Goal: Task Accomplishment & Management: Manage account settings

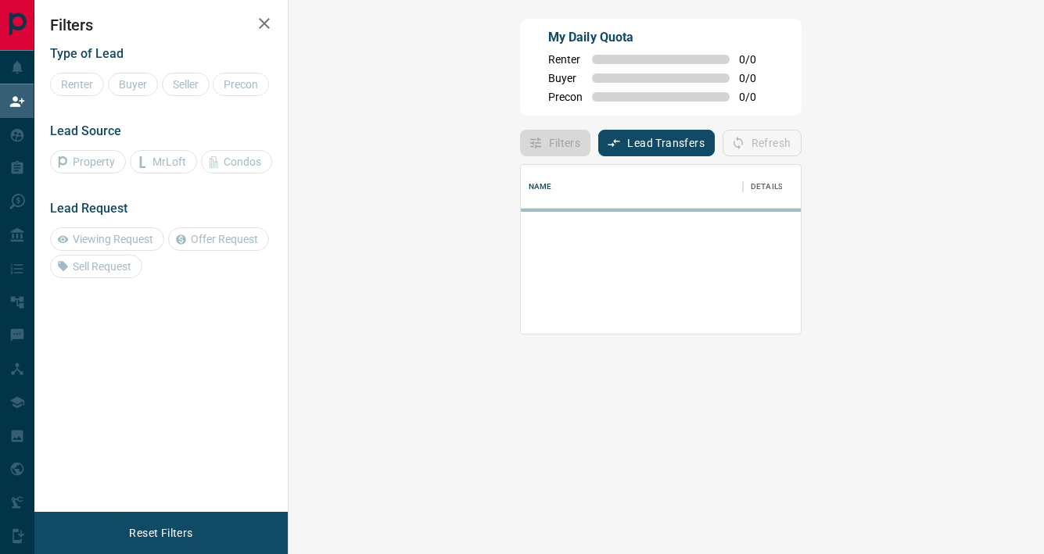
scroll to position [13, 13]
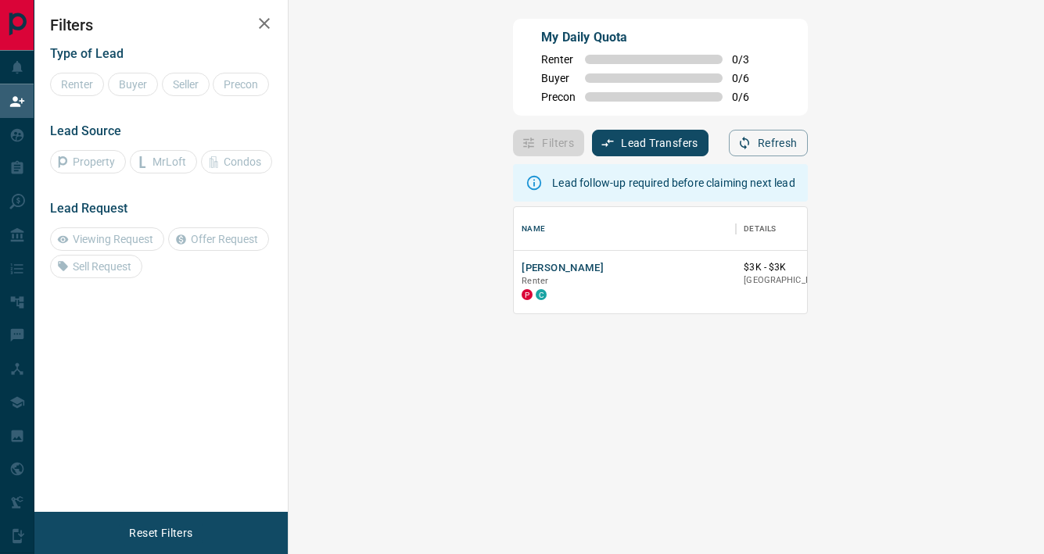
click at [592, 143] on button "Lead Transfers" at bounding box center [650, 143] width 116 height 27
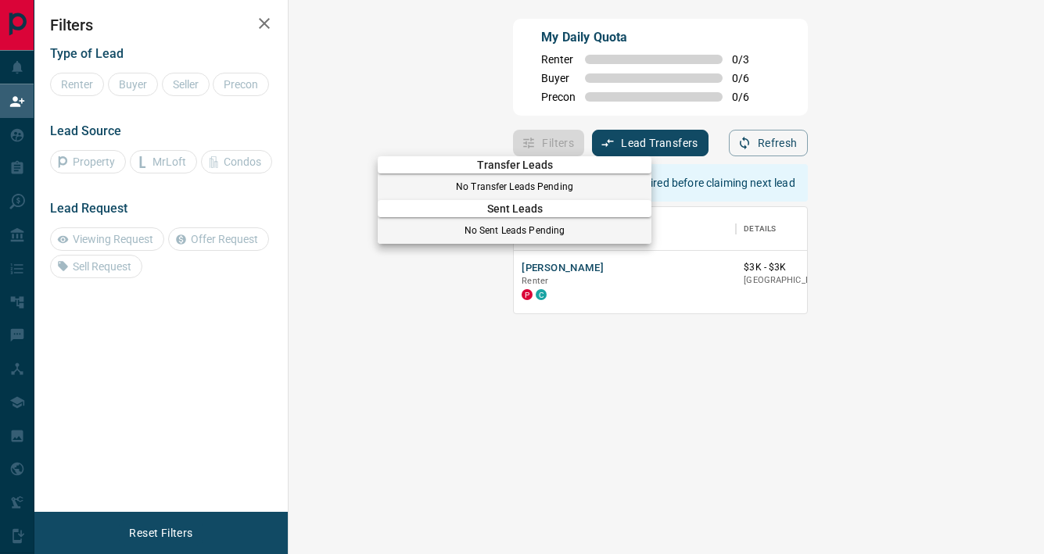
click at [407, 353] on div at bounding box center [522, 277] width 1044 height 554
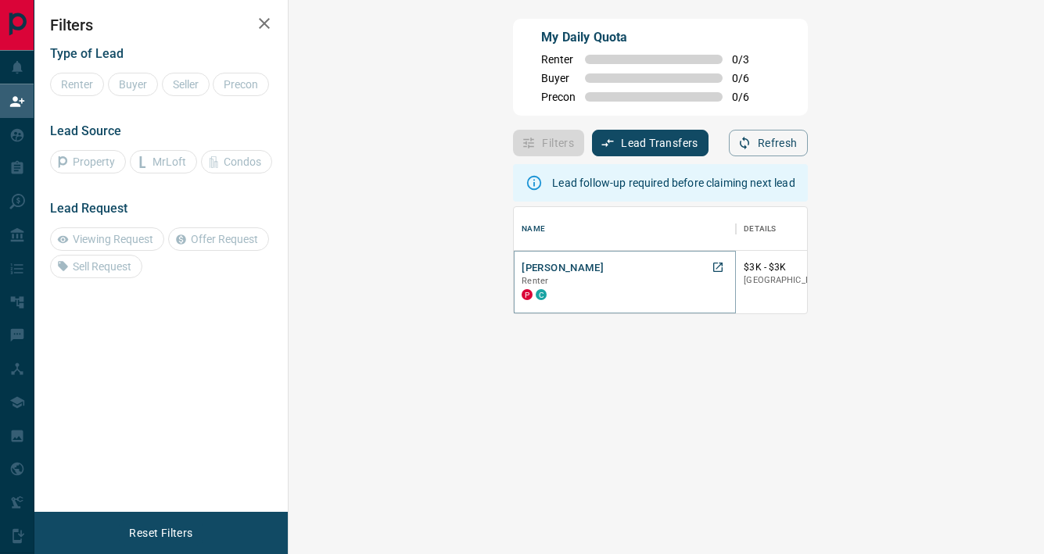
click at [521, 267] on button "[PERSON_NAME]" at bounding box center [562, 268] width 82 height 15
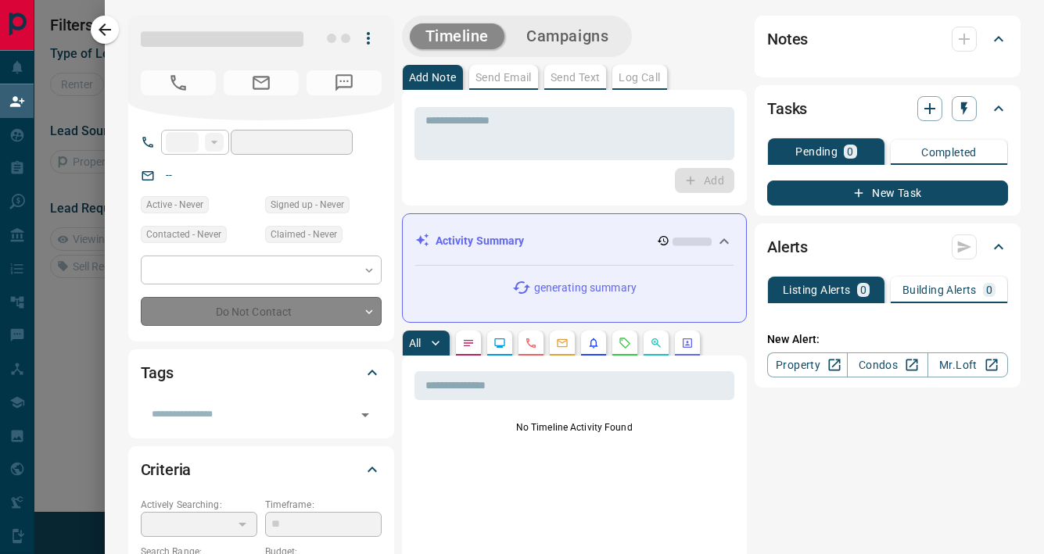
type input "**"
type input "**********"
type input "*"
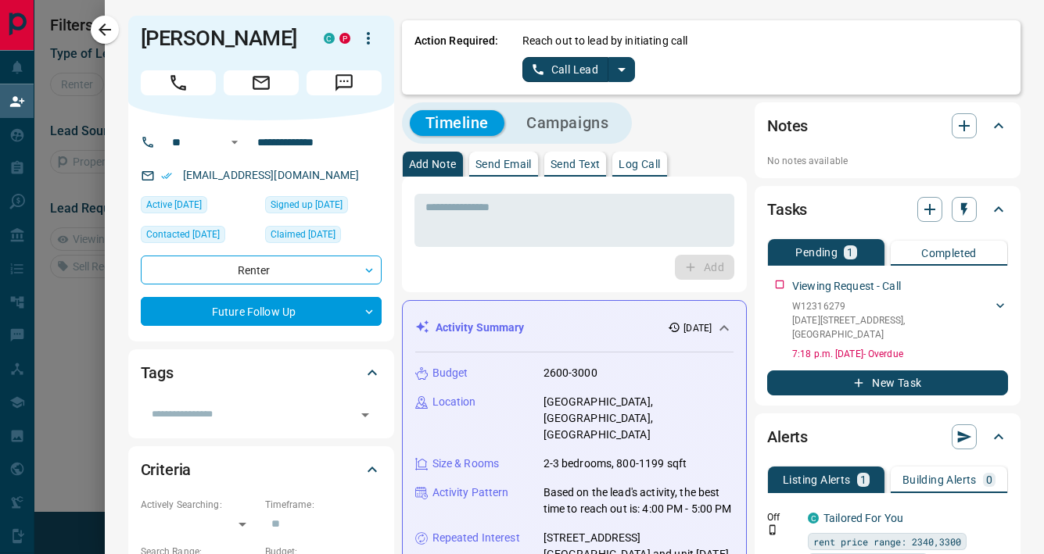
click at [618, 69] on icon "split button" at bounding box center [621, 69] width 19 height 19
click at [565, 128] on li "Log Manual Call" at bounding box center [578, 123] width 95 height 23
click at [537, 84] on div "Action Required: Reach out to lead by initiating call Log Manual Call" at bounding box center [711, 57] width 619 height 74
click at [525, 73] on button "Log Manual Call" at bounding box center [573, 69] width 103 height 25
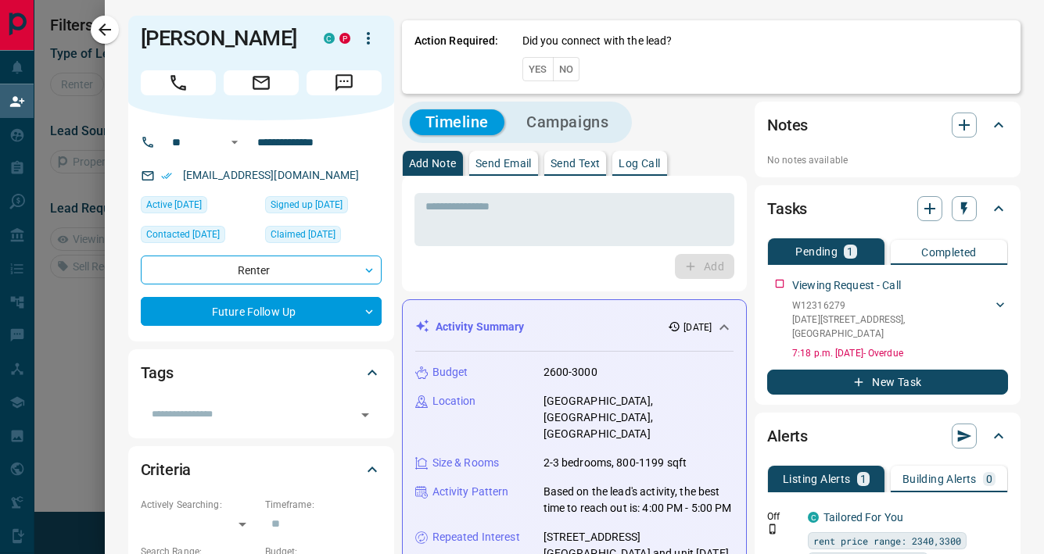
click at [525, 73] on button "Yes" at bounding box center [537, 69] width 31 height 24
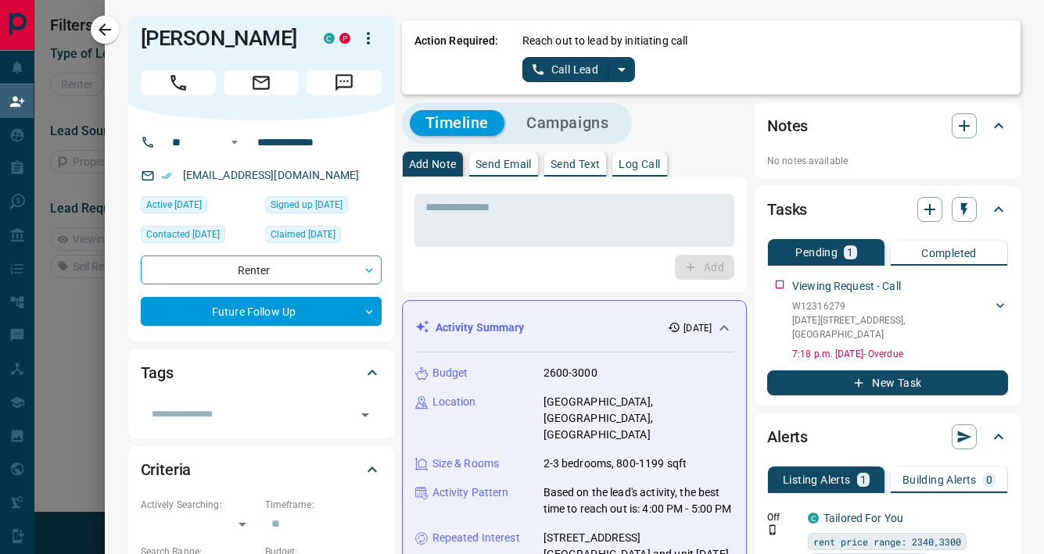
click at [557, 71] on button "Call Lead" at bounding box center [565, 69] width 87 height 25
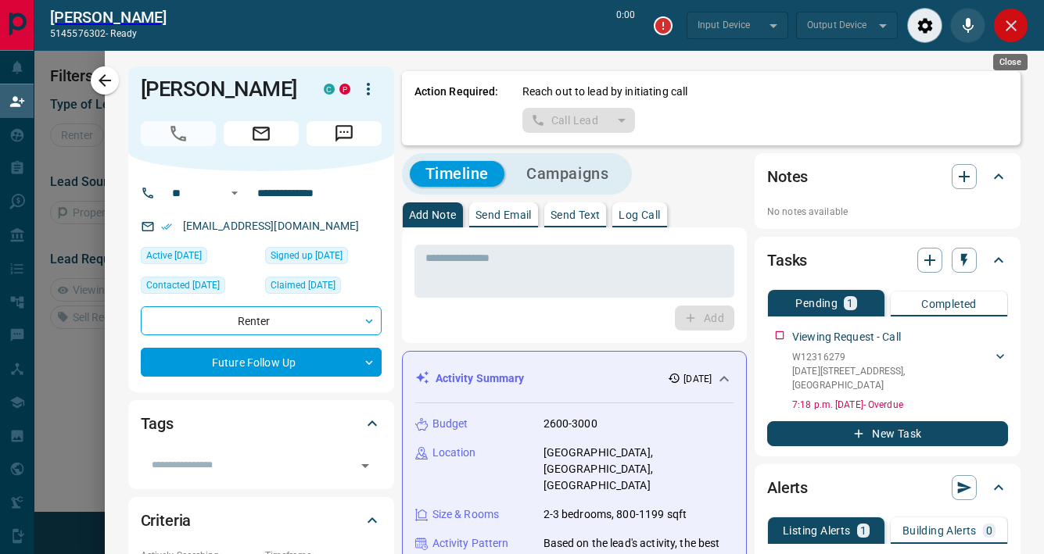
type input "*******"
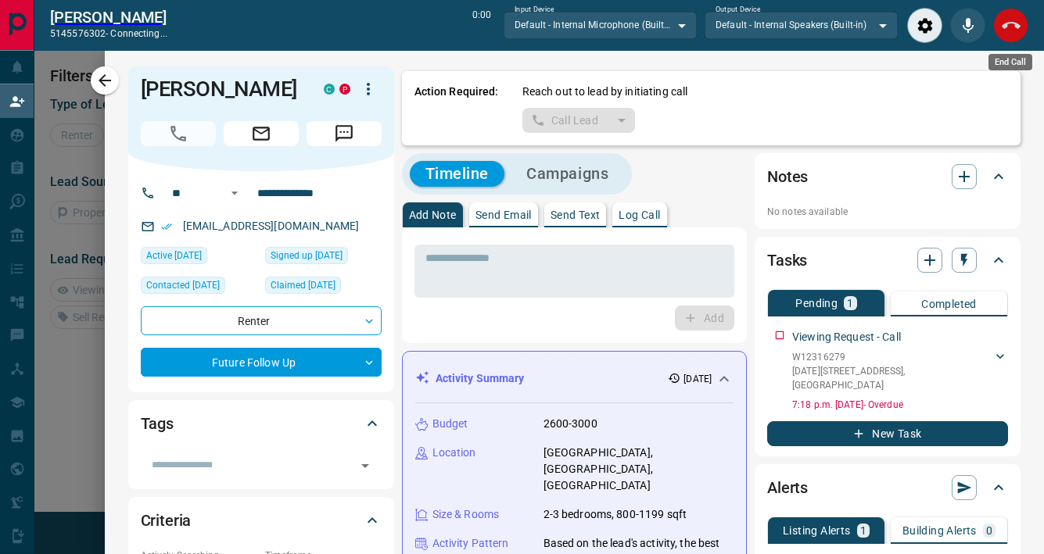
click at [1012, 19] on icon "End Call" at bounding box center [1011, 25] width 19 height 19
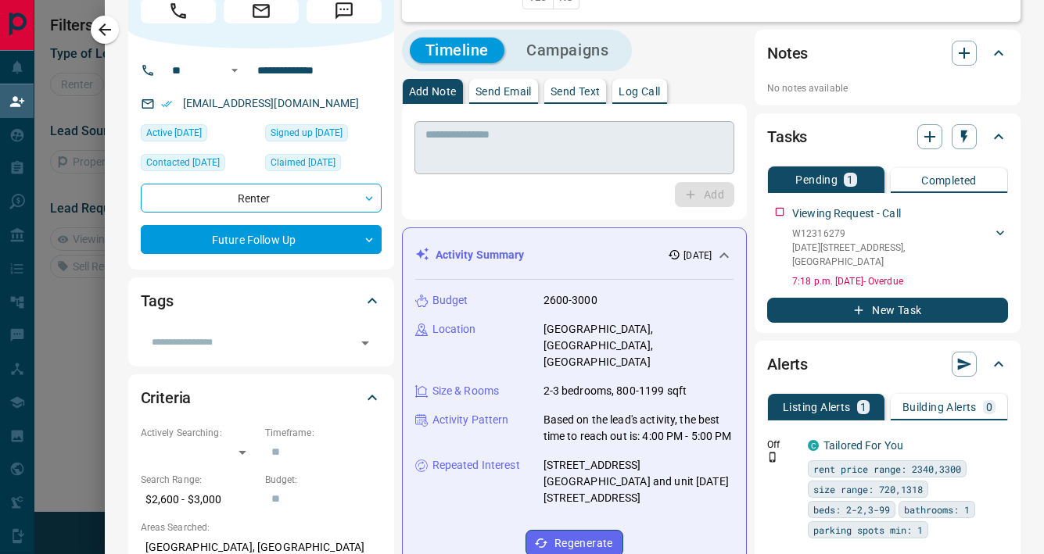
scroll to position [0, 0]
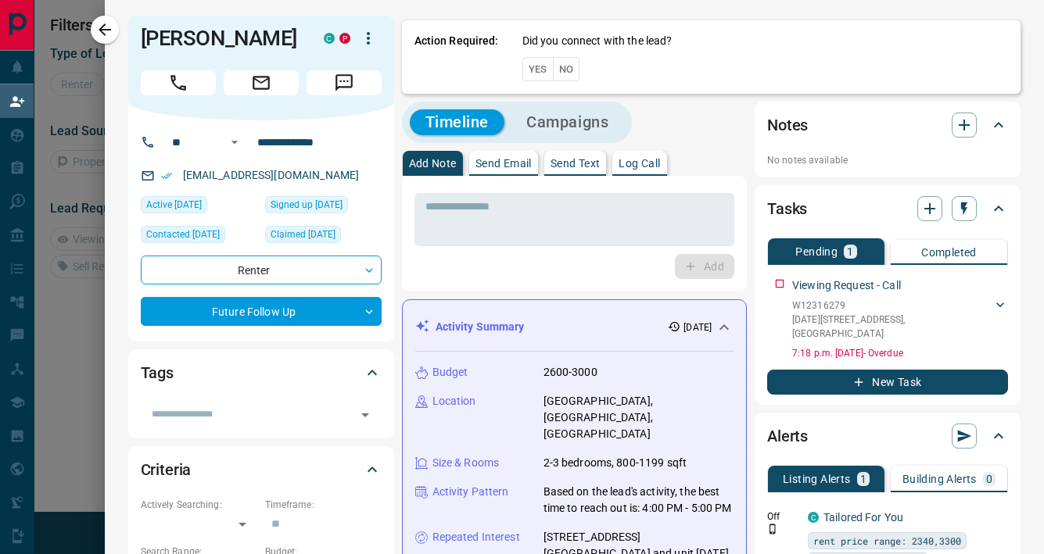
click at [558, 75] on button "No" at bounding box center [566, 69] width 27 height 24
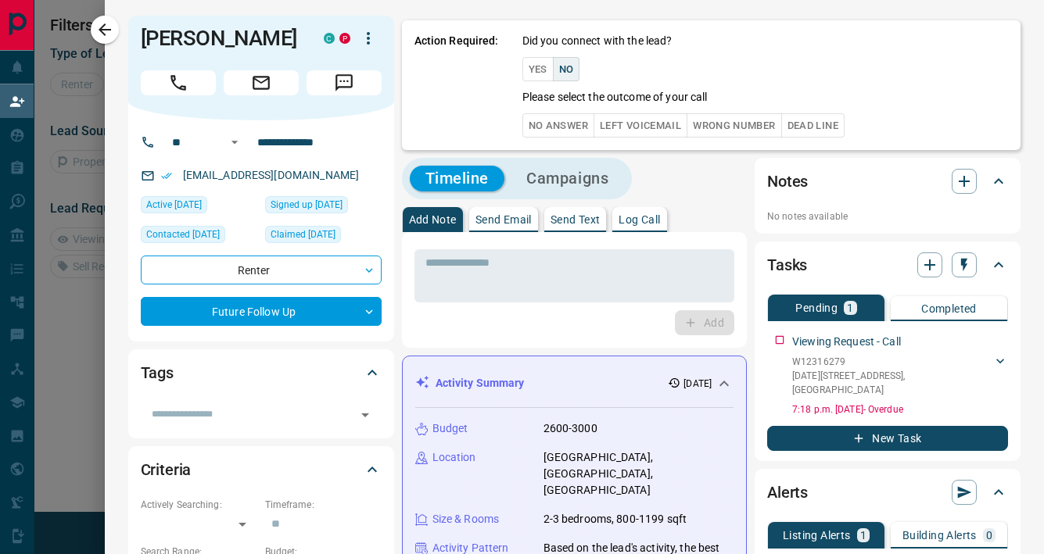
click at [547, 123] on button "No Answer" at bounding box center [558, 125] width 72 height 24
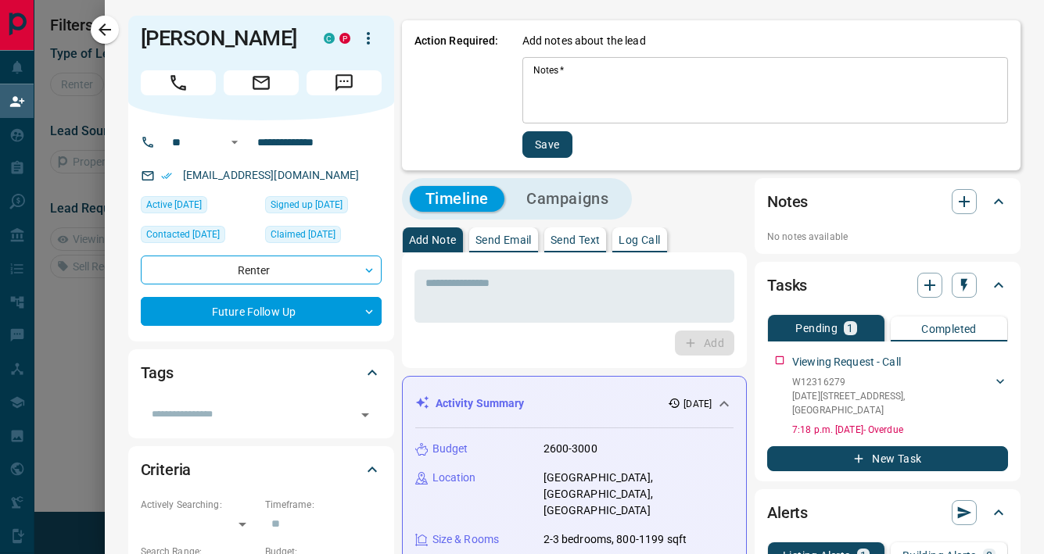
click at [571, 77] on textarea "Notes   *" at bounding box center [765, 90] width 464 height 53
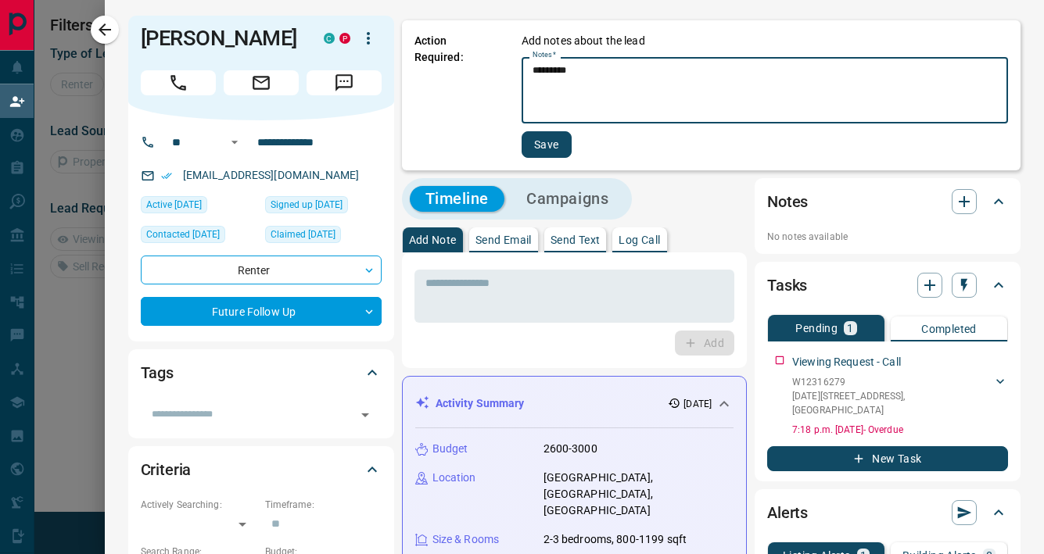
type textarea "*********"
click at [528, 139] on button "Save" at bounding box center [546, 144] width 50 height 27
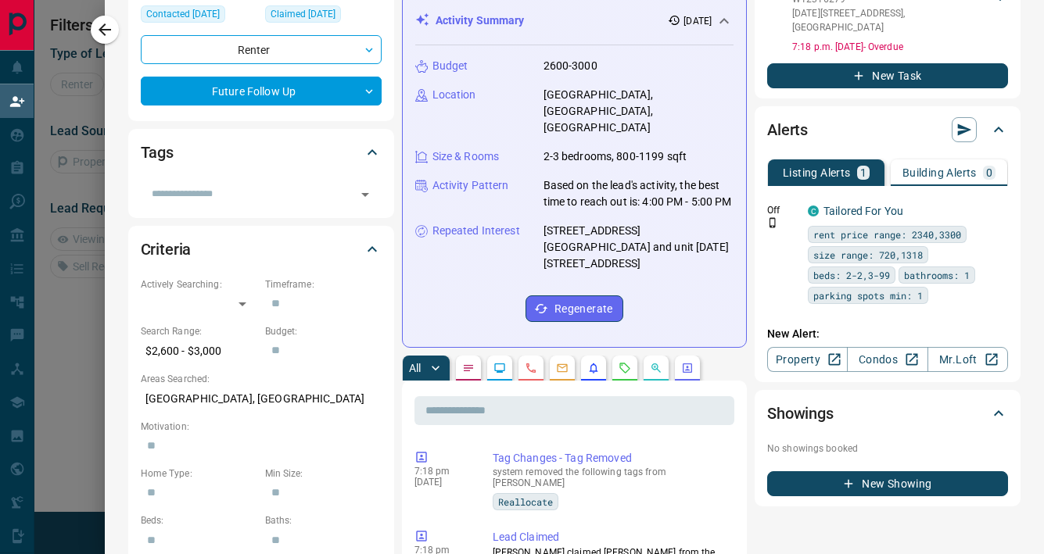
scroll to position [235, 0]
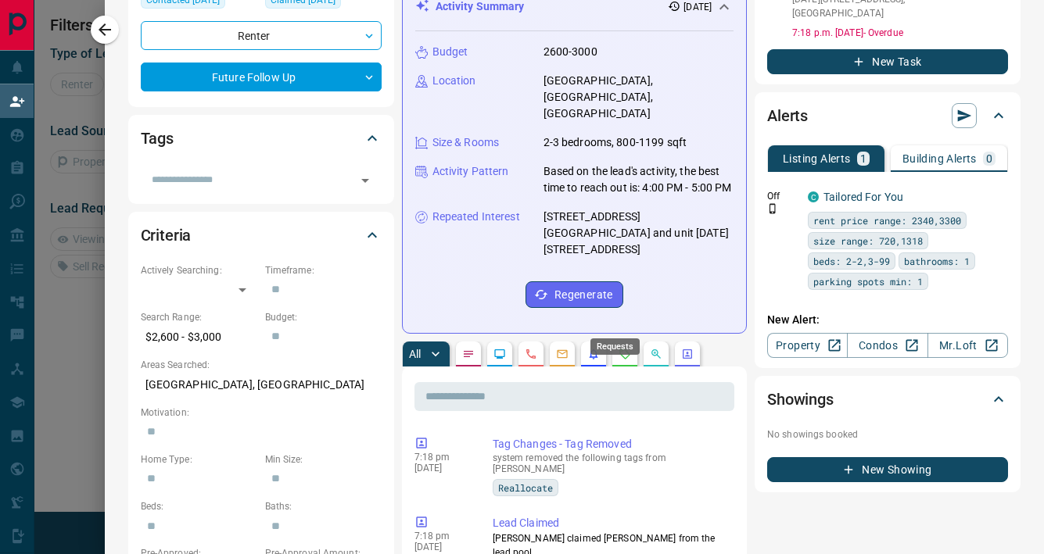
click at [618, 348] on icon "Requests" at bounding box center [624, 354] width 13 height 13
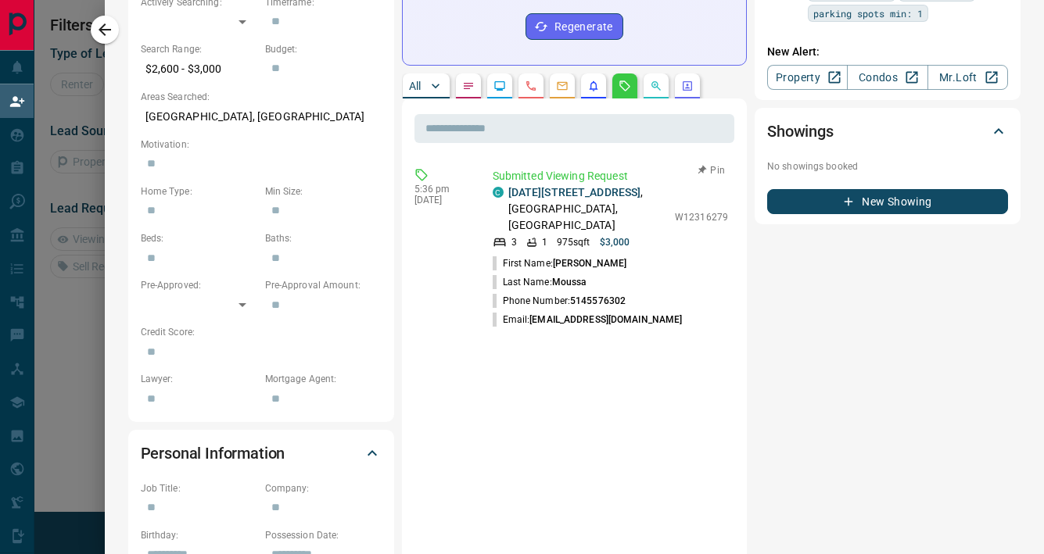
scroll to position [503, 0]
click at [416, 73] on button "All" at bounding box center [426, 85] width 47 height 25
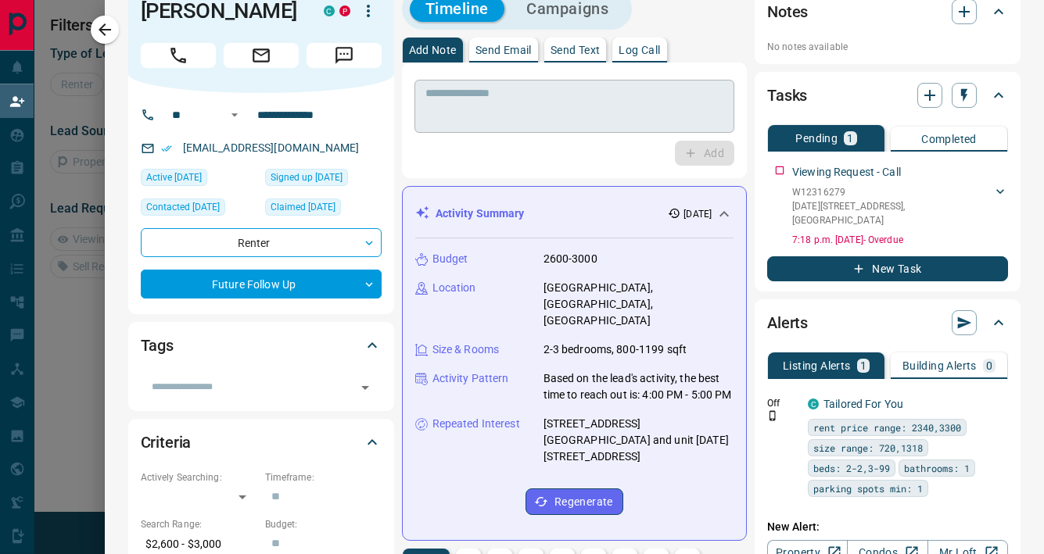
scroll to position [30, 0]
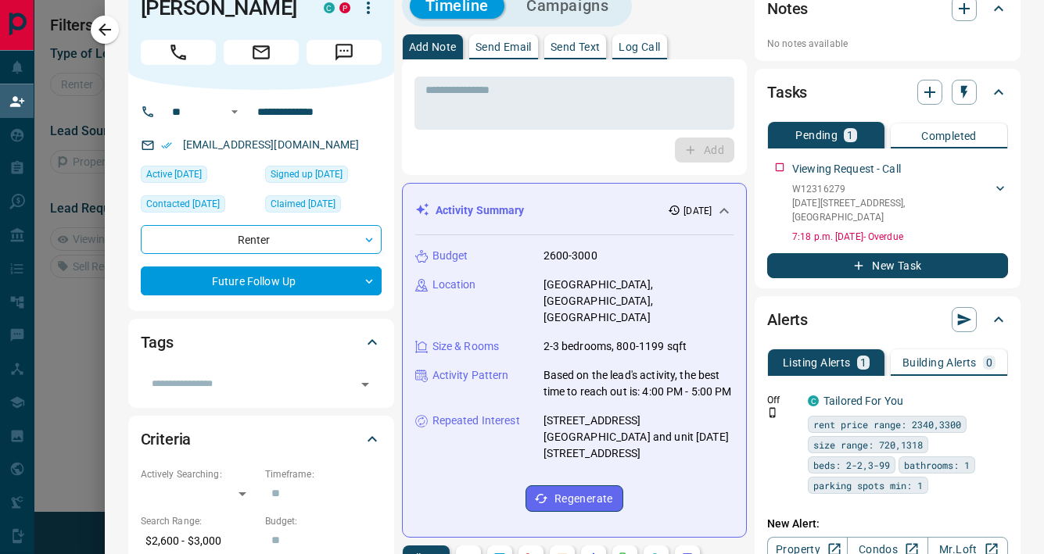
click at [500, 52] on p "Send Email" at bounding box center [503, 46] width 56 height 11
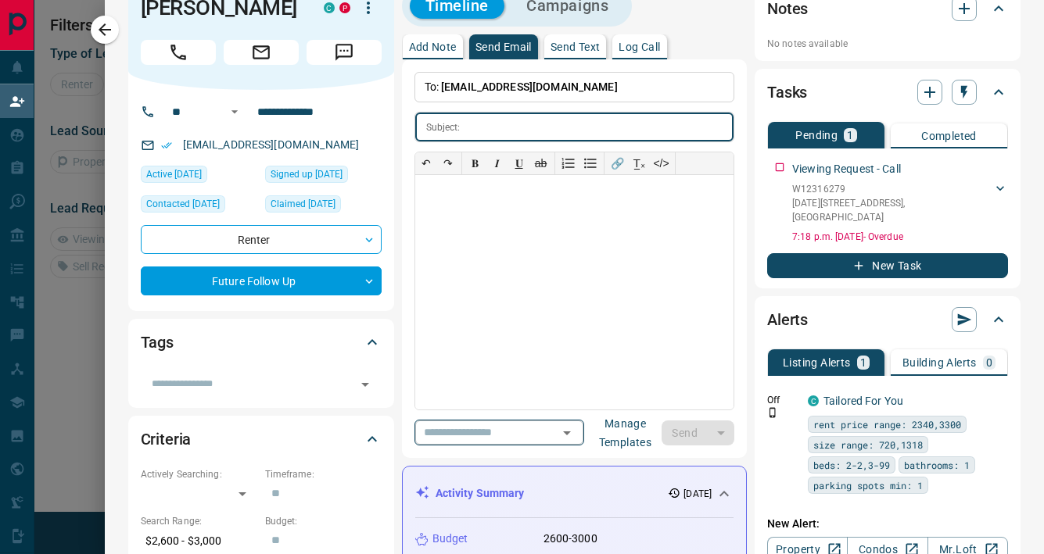
click at [435, 423] on input "text" at bounding box center [476, 433] width 119 height 20
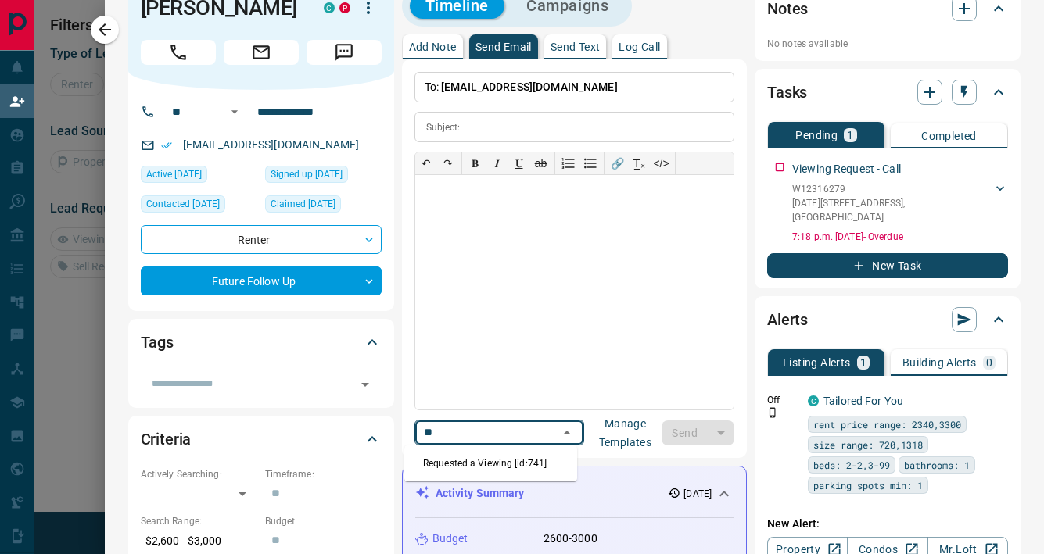
click at [447, 452] on li "Requested a Viewing [id:741]" at bounding box center [490, 463] width 173 height 23
type input "**"
type input "**********"
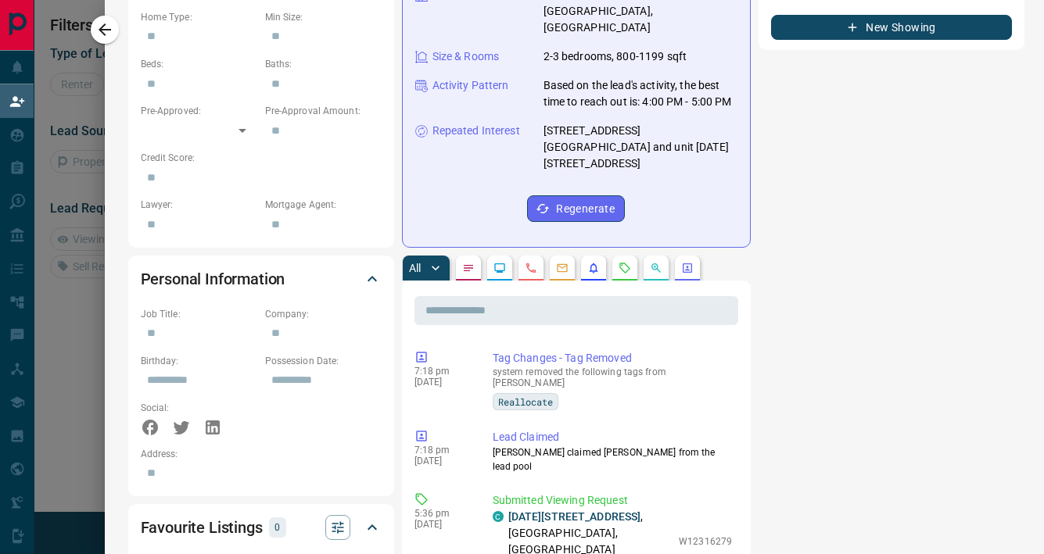
scroll to position [676, 0]
drag, startPoint x: 637, startPoint y: 450, endPoint x: 498, endPoint y: 454, distance: 139.2
click at [508, 510] on p "[DATE][STREET_ADDRESS]" at bounding box center [589, 534] width 163 height 49
copy link "[DATE][STREET_ADDRESS]"
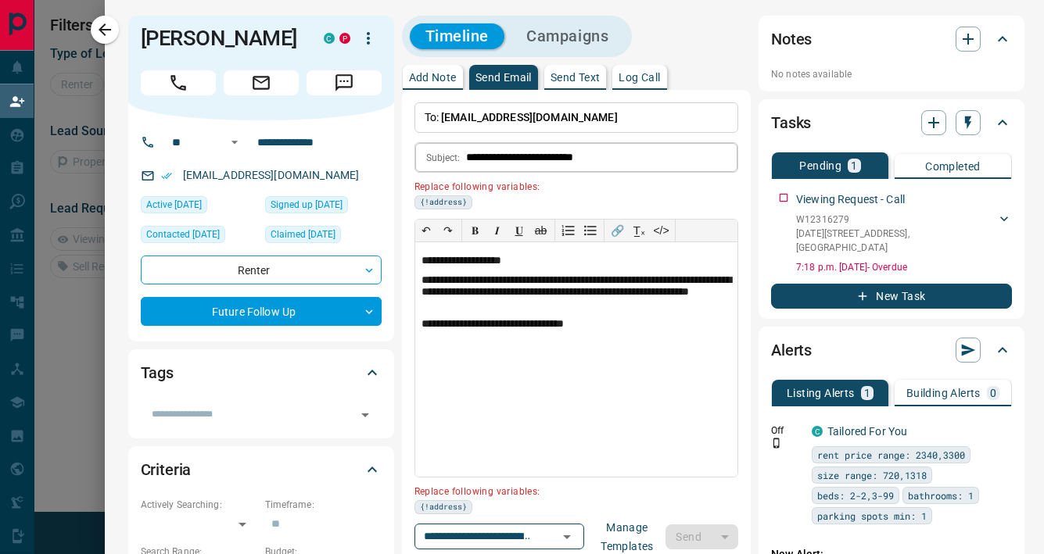
click at [650, 153] on input "**********" at bounding box center [601, 157] width 271 height 29
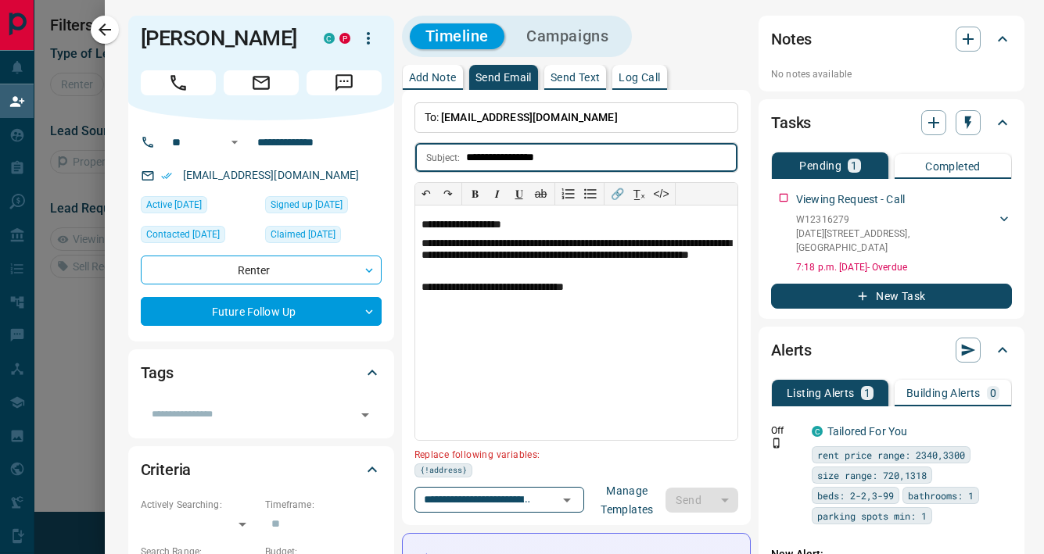
paste input "**********"
type input "**********"
click at [676, 249] on p "**********" at bounding box center [576, 257] width 310 height 38
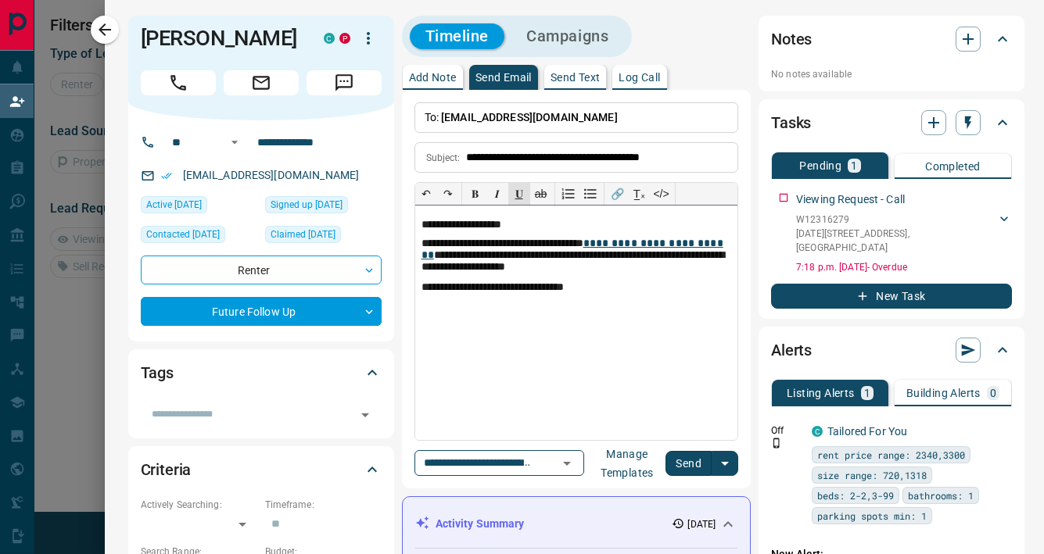
click at [622, 242] on p "**********" at bounding box center [576, 257] width 310 height 38
click at [421, 243] on p "**********" at bounding box center [576, 257] width 310 height 38
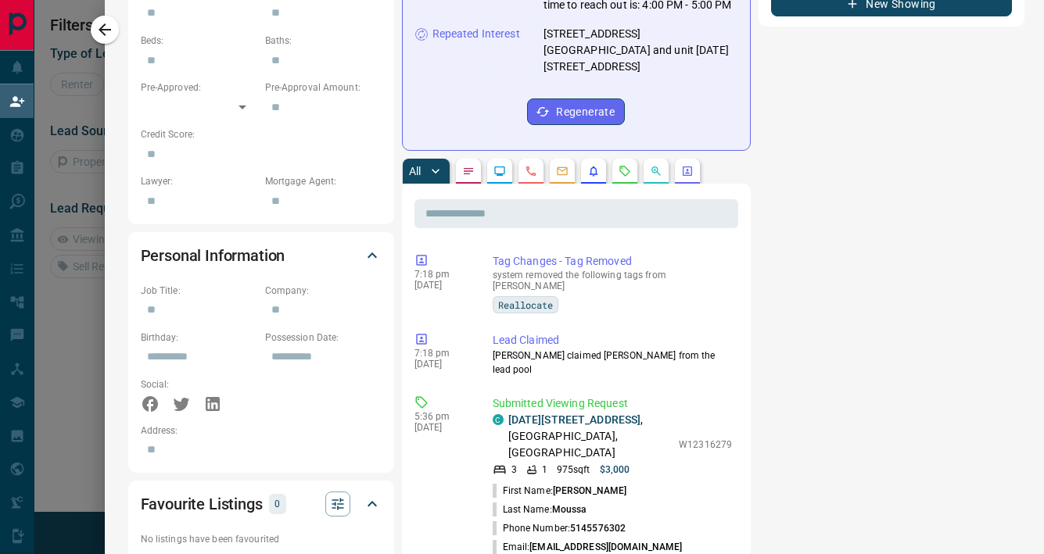
scroll to position [704, 0]
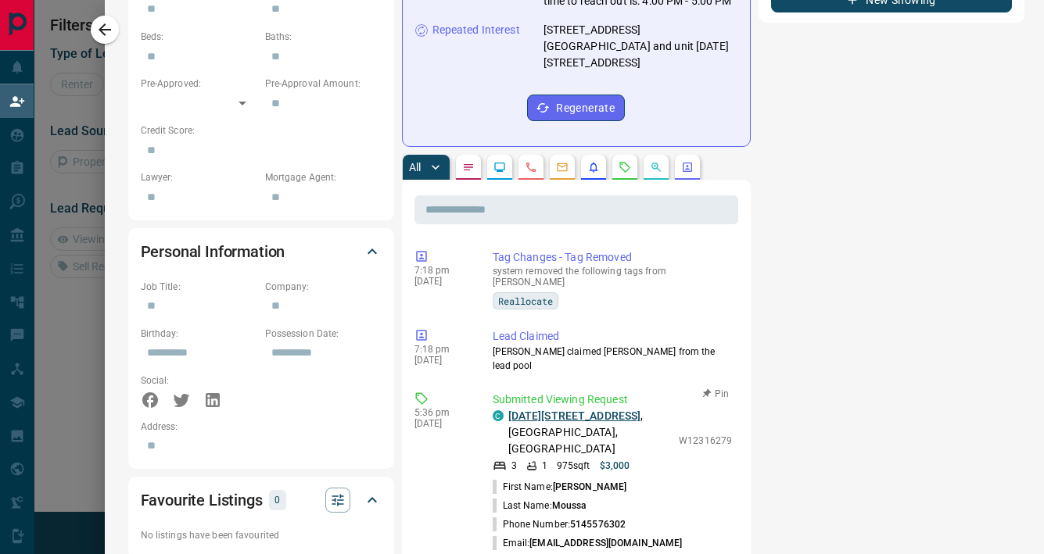
click at [525, 410] on link "[DATE][STREET_ADDRESS]" at bounding box center [574, 416] width 133 height 13
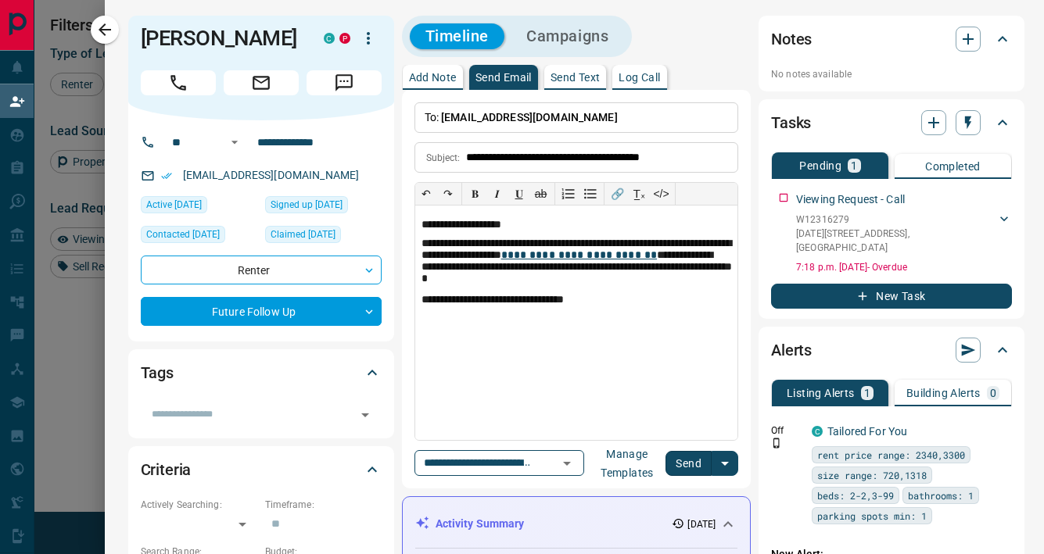
scroll to position [407, 710]
click at [443, 265] on p "**********" at bounding box center [576, 263] width 310 height 50
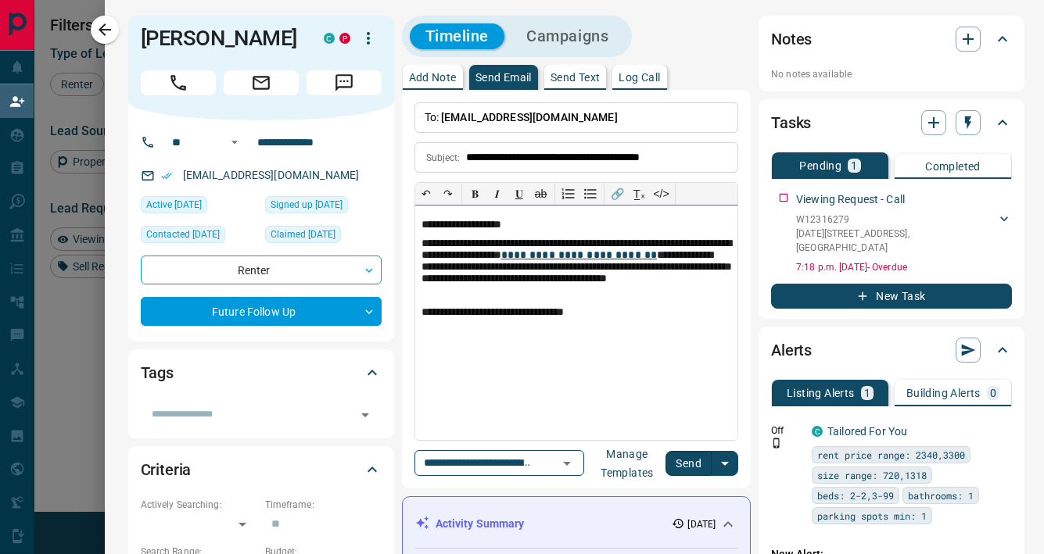
click at [522, 296] on p "**********" at bounding box center [576, 269] width 310 height 63
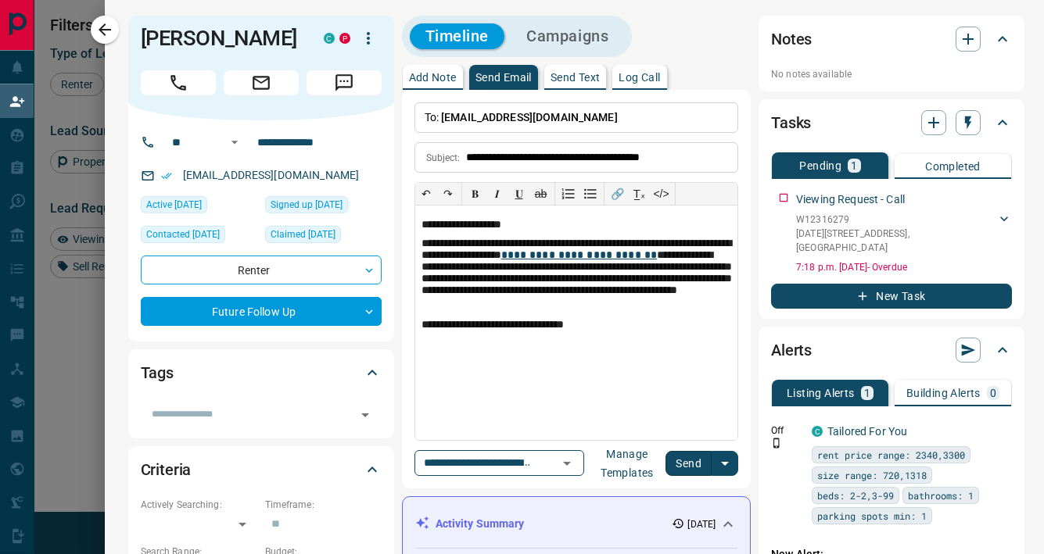
click at [687, 467] on button "Send" at bounding box center [688, 463] width 46 height 25
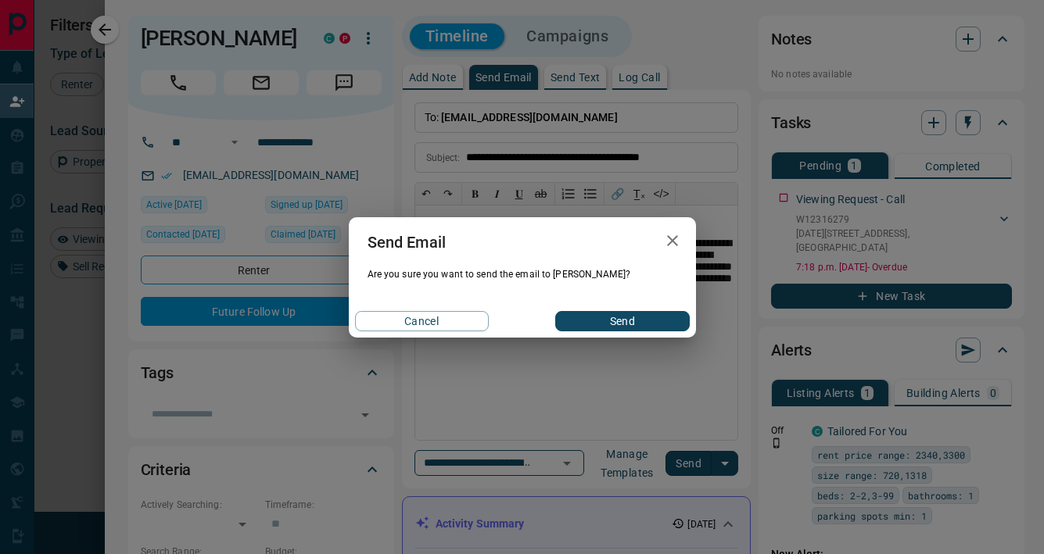
click at [613, 319] on button "Send" at bounding box center [622, 321] width 134 height 20
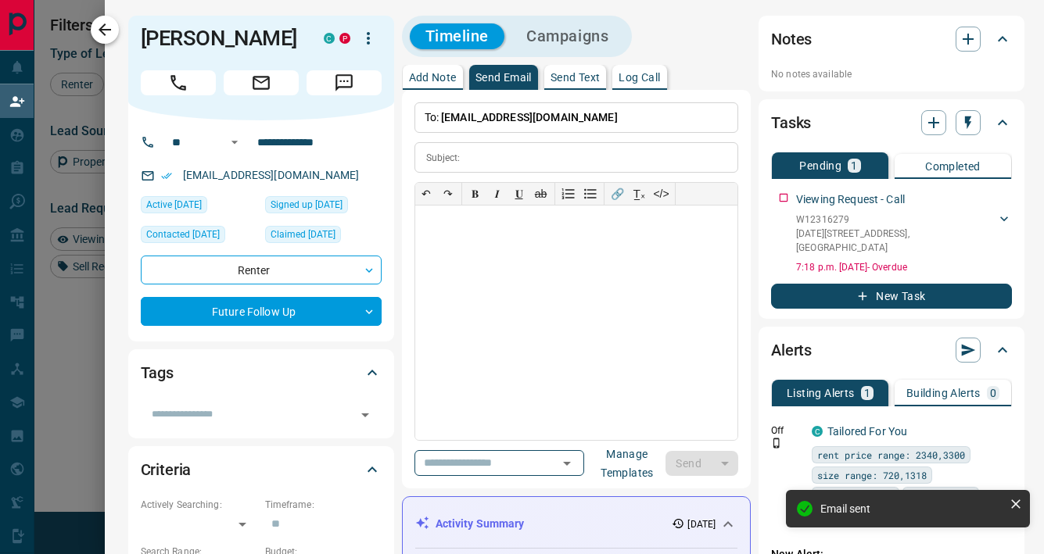
click at [113, 25] on icon "button" at bounding box center [104, 29] width 19 height 19
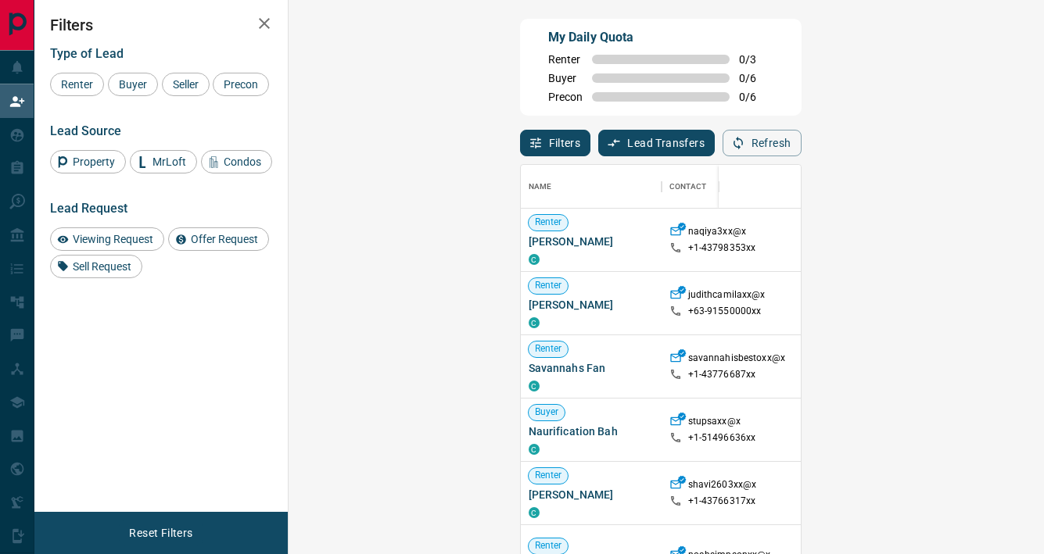
click at [598, 142] on button "Lead Transfers" at bounding box center [656, 143] width 116 height 27
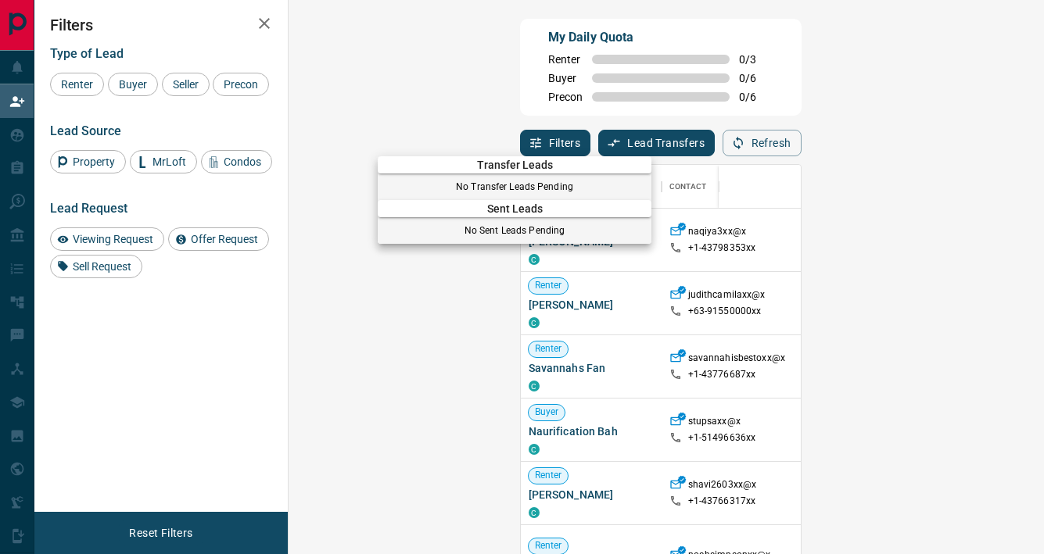
click at [558, 138] on div at bounding box center [522, 277] width 1044 height 554
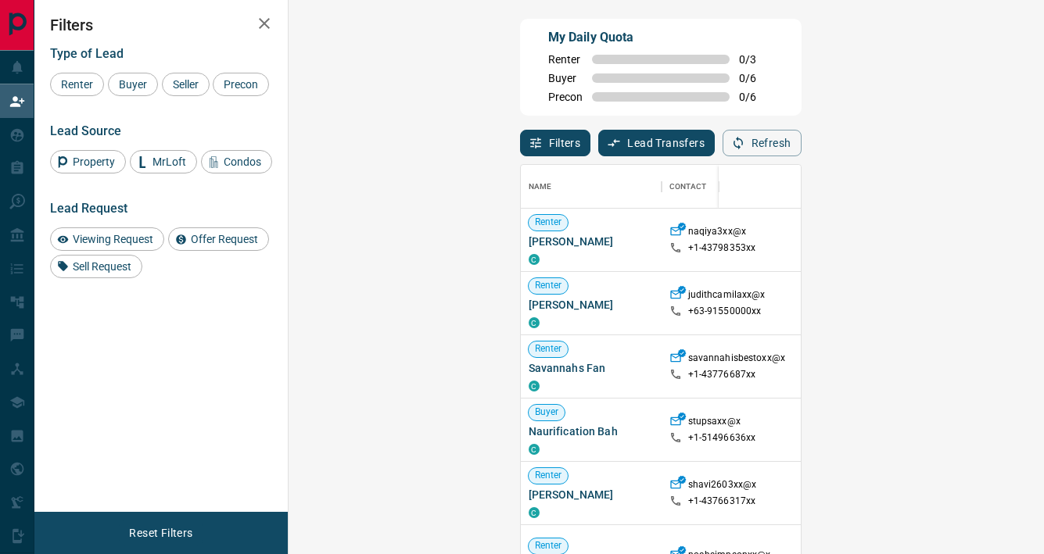
click at [598, 132] on button "Lead Transfers" at bounding box center [656, 143] width 116 height 27
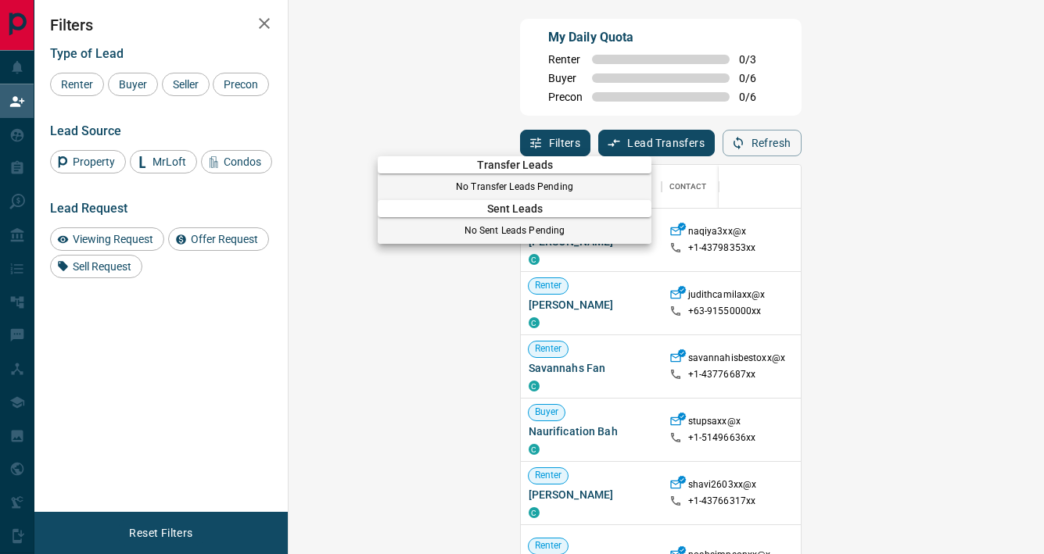
click at [347, 133] on div at bounding box center [522, 277] width 1044 height 554
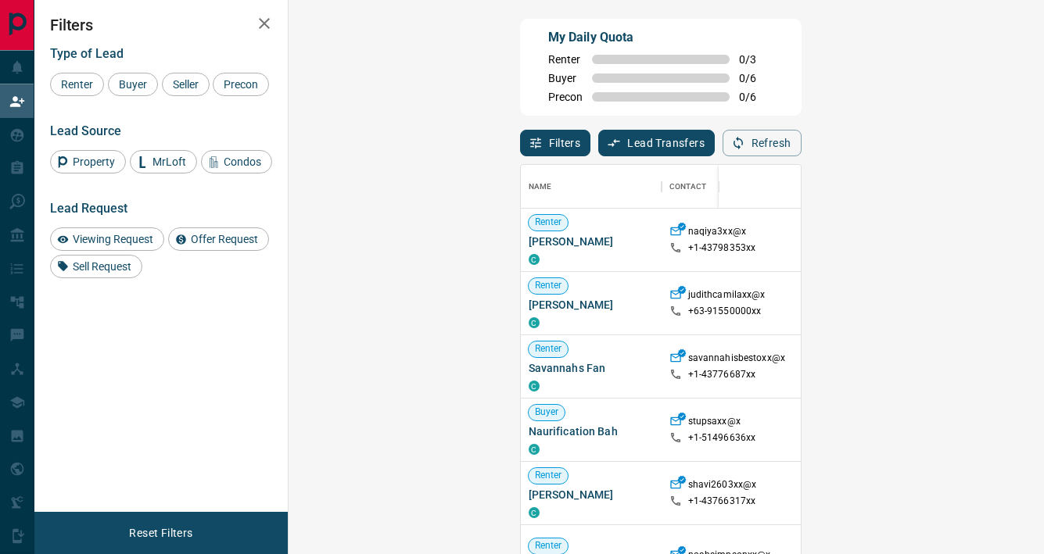
click at [520, 140] on button "Filters" at bounding box center [555, 143] width 71 height 27
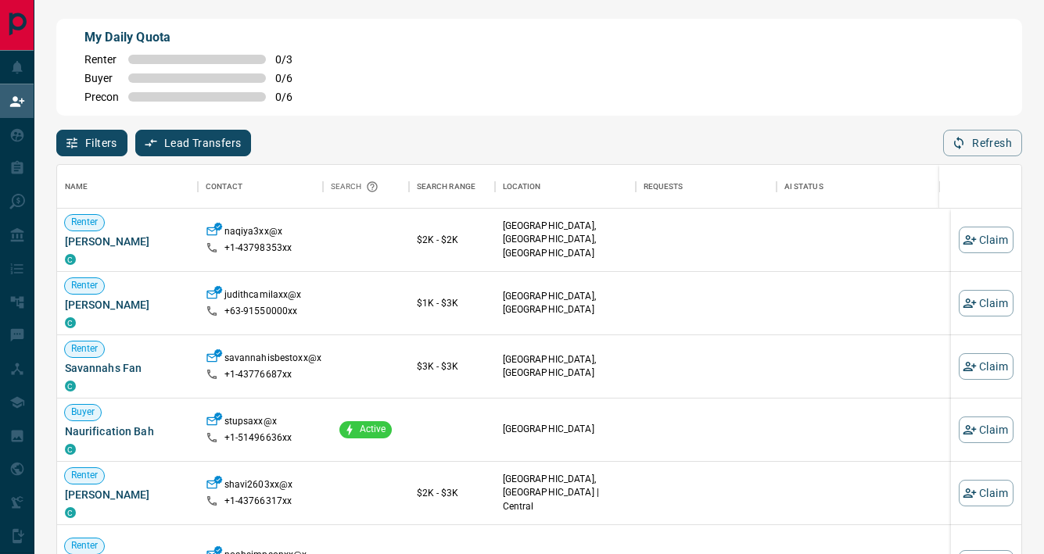
scroll to position [407, 952]
click at [95, 142] on button "Filters" at bounding box center [91, 143] width 71 height 27
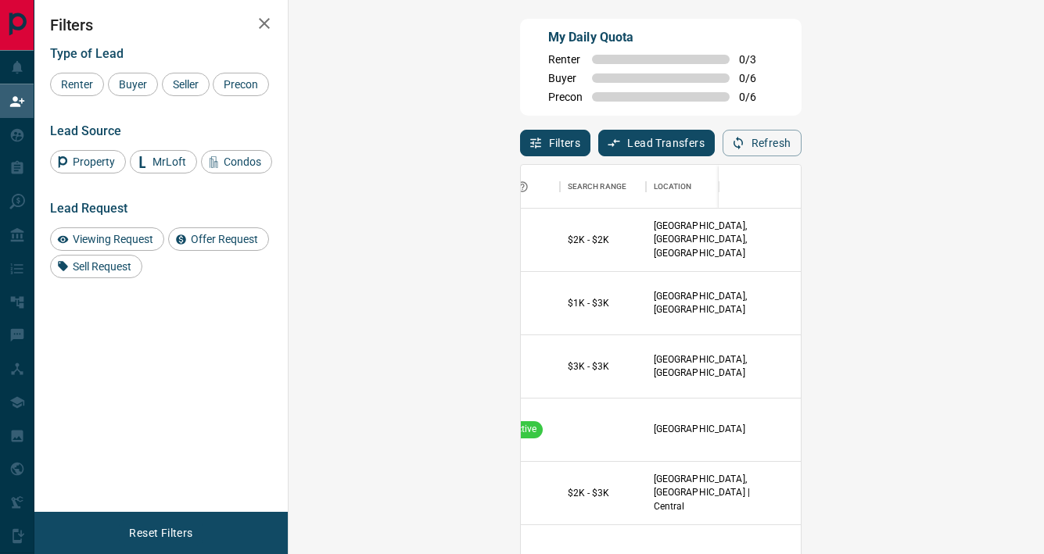
scroll to position [0, 408]
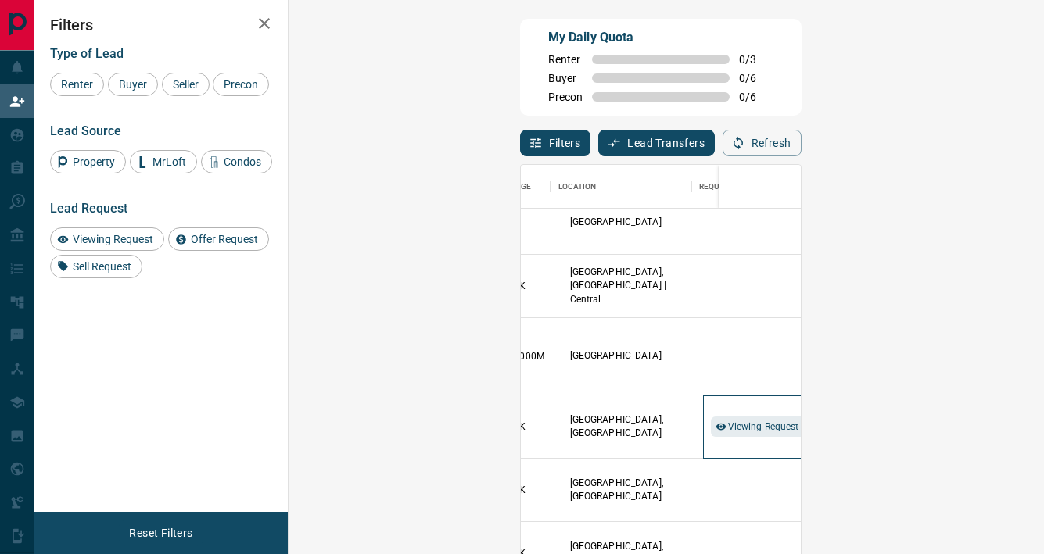
click at [703, 425] on div "Viewing Request ( 2 )" at bounding box center [773, 427] width 141 height 63
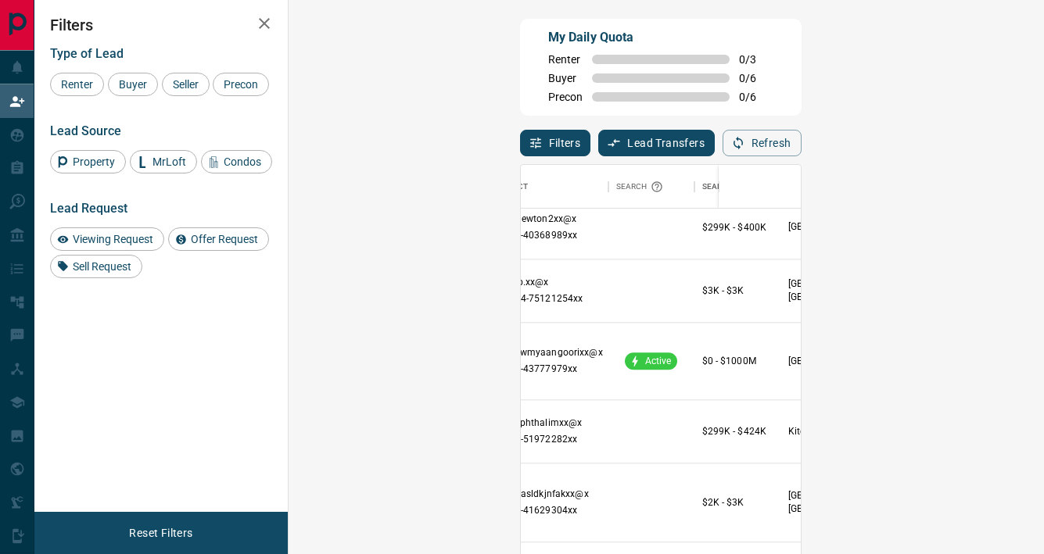
scroll to position [1711, 178]
click at [946, 362] on span "Viewing Request ( 1 )" at bounding box center [989, 360] width 86 height 11
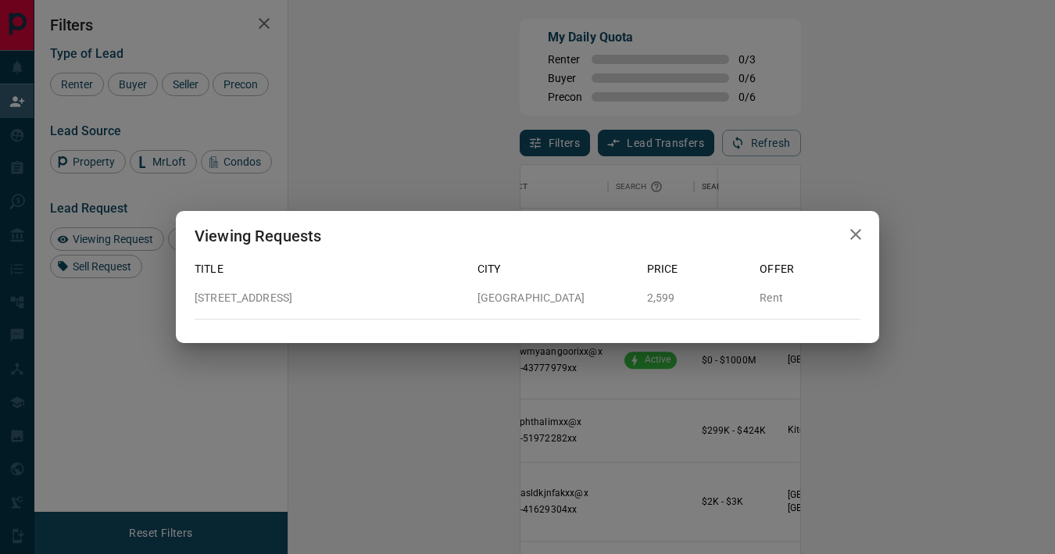
click at [759, 362] on div "Viewing Requests Title City Price Offer [STREET_ADDRESS][GEOGRAPHIC_DATA] Rent" at bounding box center [527, 277] width 1055 height 554
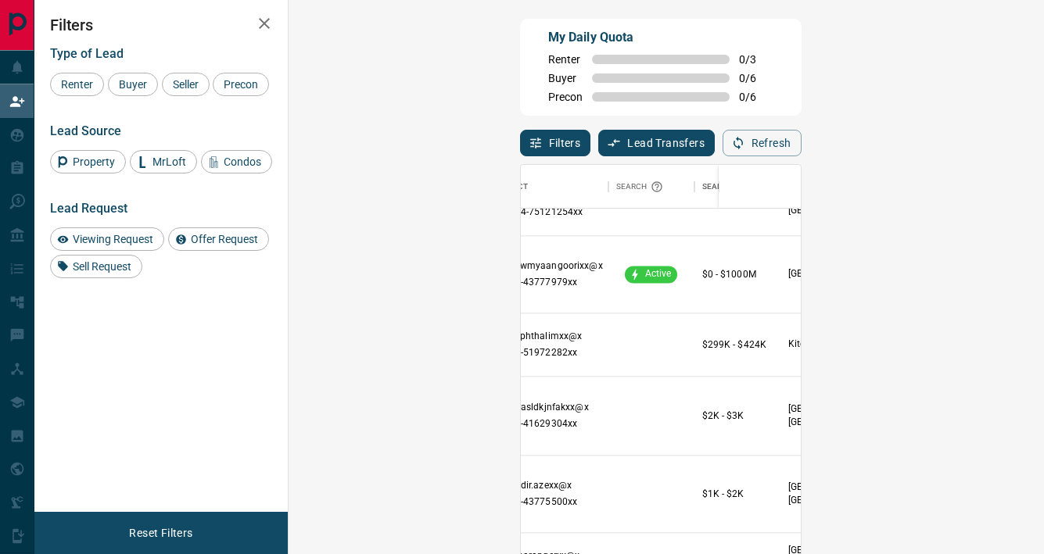
scroll to position [1933, 178]
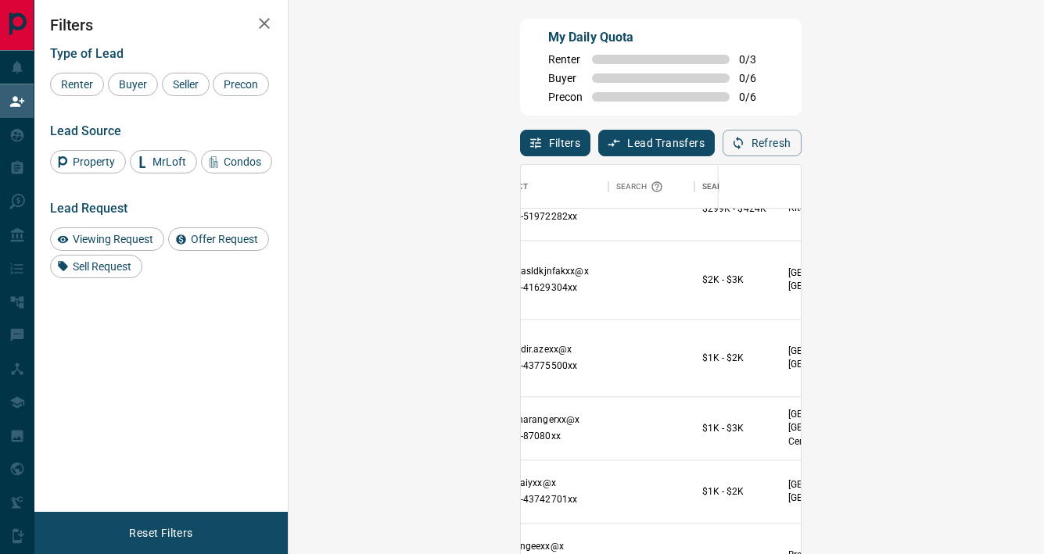
click at [946, 353] on span "Offer Request ( 1 )" at bounding box center [982, 358] width 72 height 11
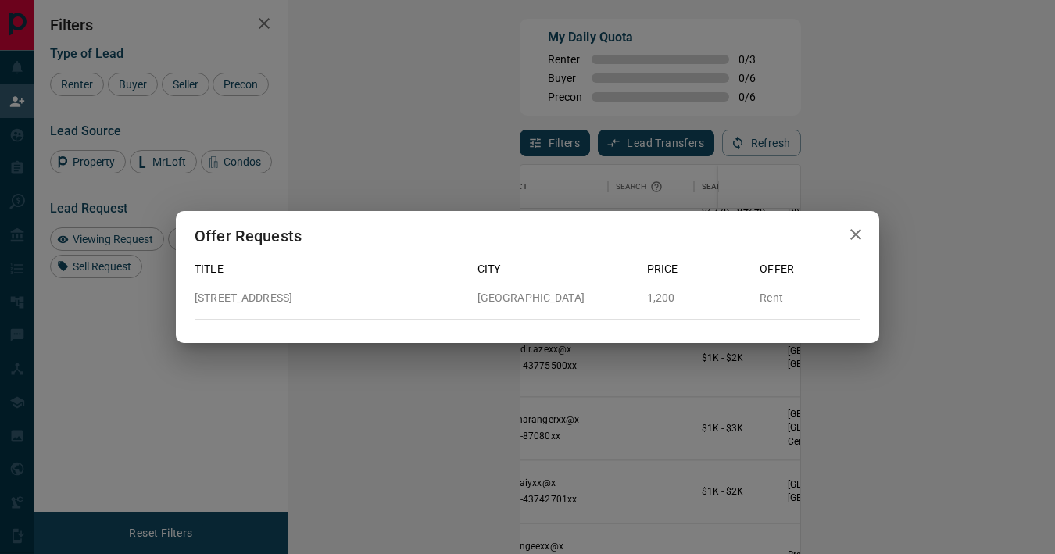
click at [854, 232] on icon "button" at bounding box center [856, 234] width 11 height 11
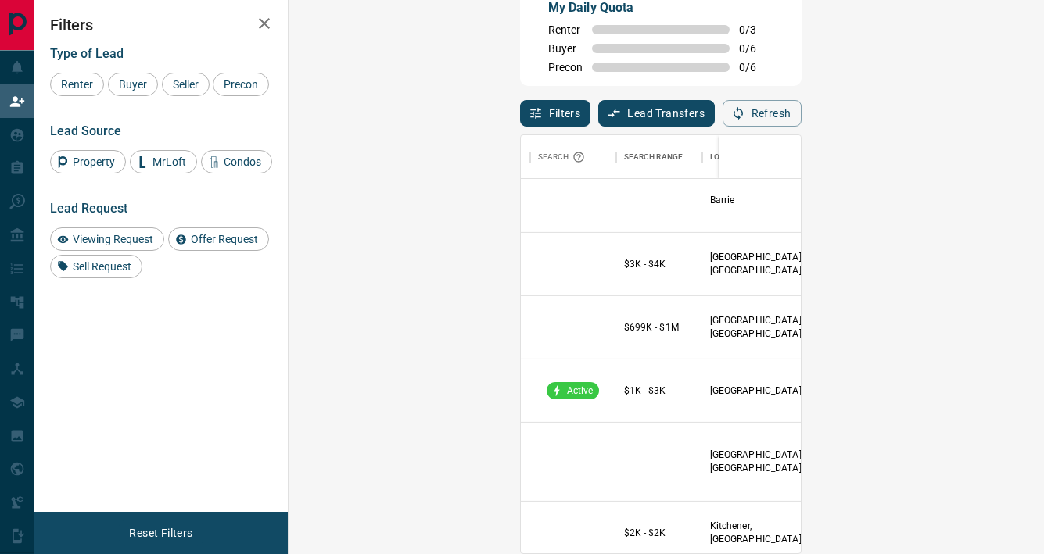
scroll to position [4259, 256]
click at [868, 260] on span "Viewing Request ( 1 )" at bounding box center [911, 262] width 86 height 11
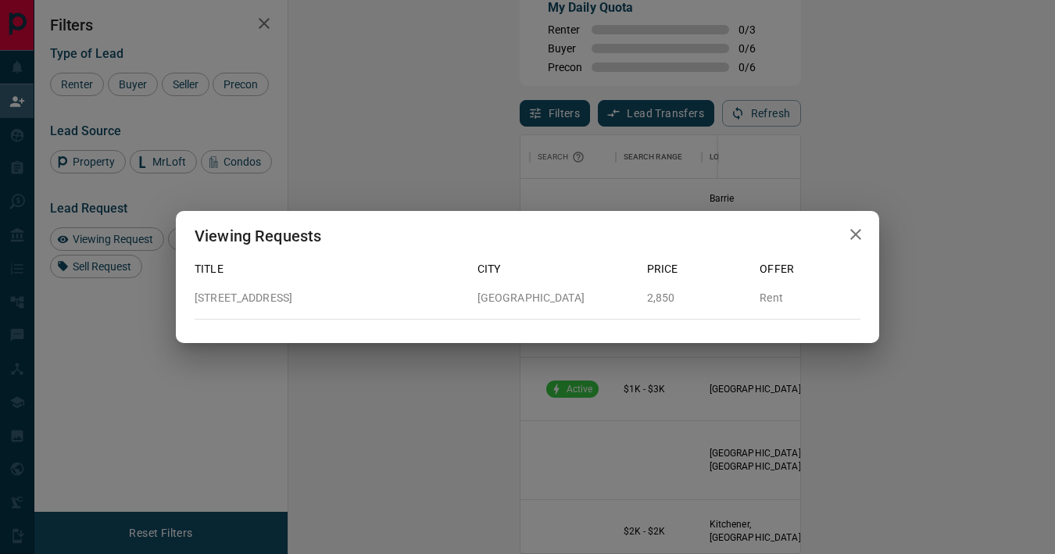
click at [243, 295] on p "[STREET_ADDRESS]" at bounding box center [330, 298] width 271 height 16
copy p "[STREET_ADDRESS]"
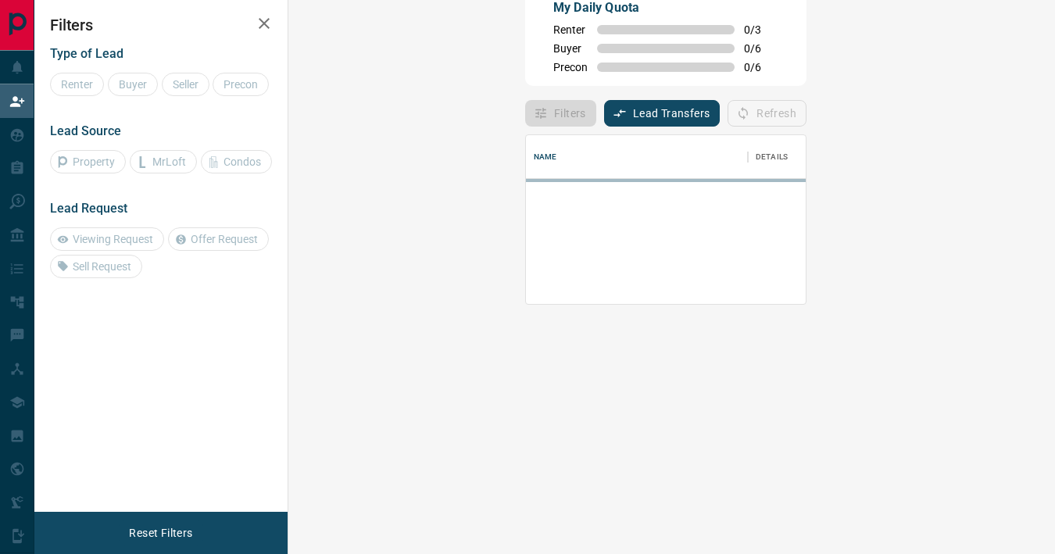
click at [738, 107] on div "Filters Lead Transfers 0 Refresh" at bounding box center [665, 106] width 281 height 41
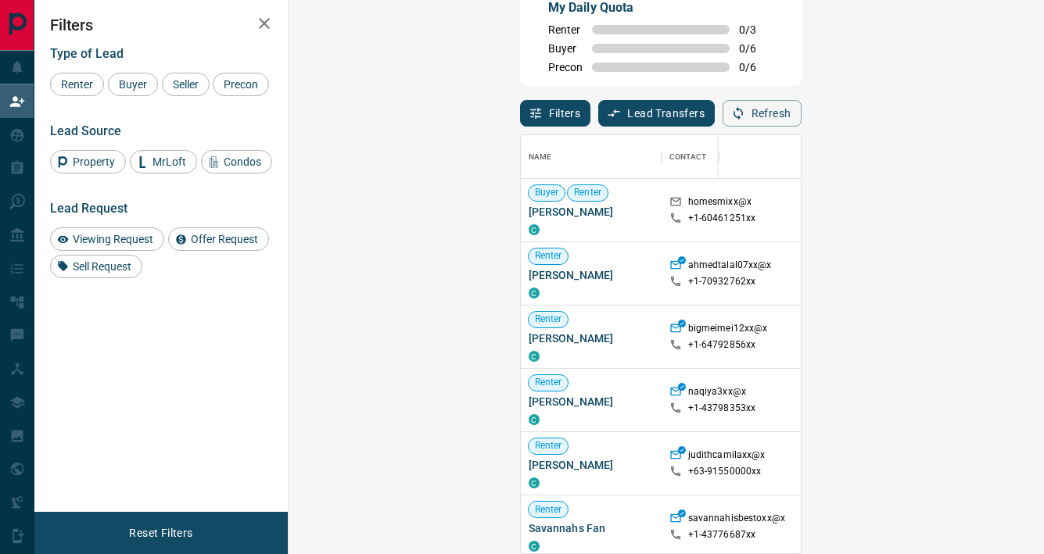
scroll to position [407, 710]
click at [131, 245] on span "Viewing Request" at bounding box center [112, 239] width 91 height 13
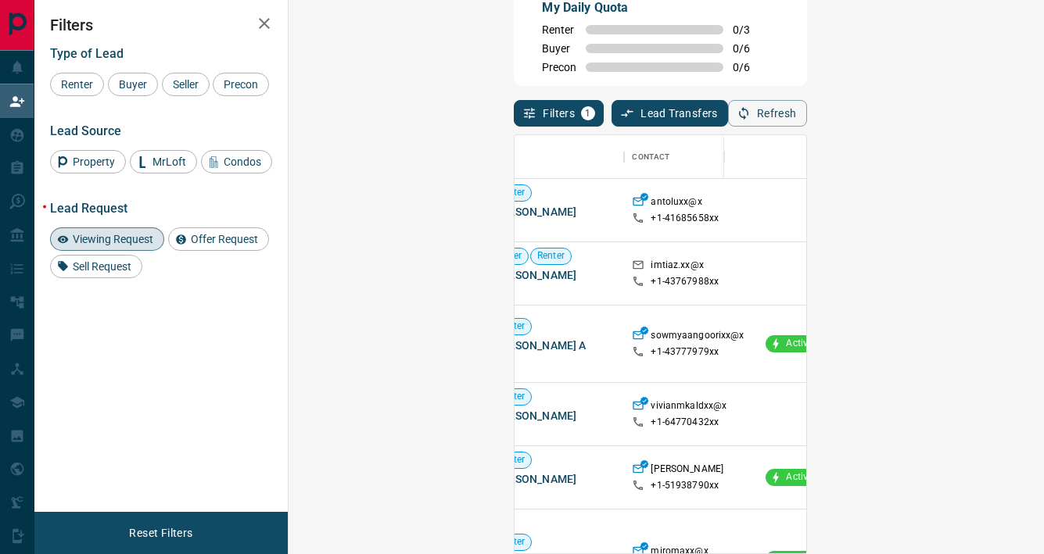
scroll to position [0, 0]
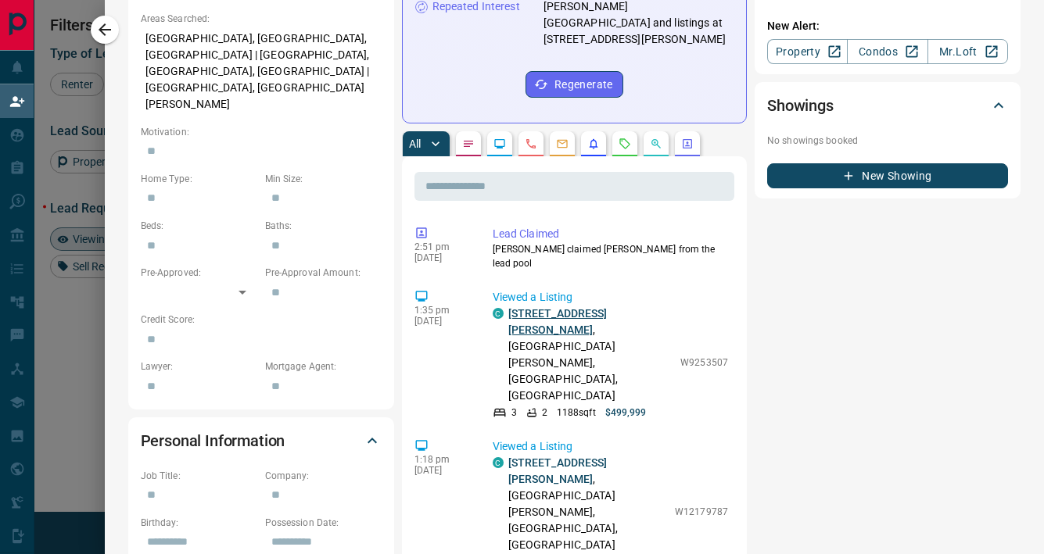
scroll to position [598, 0]
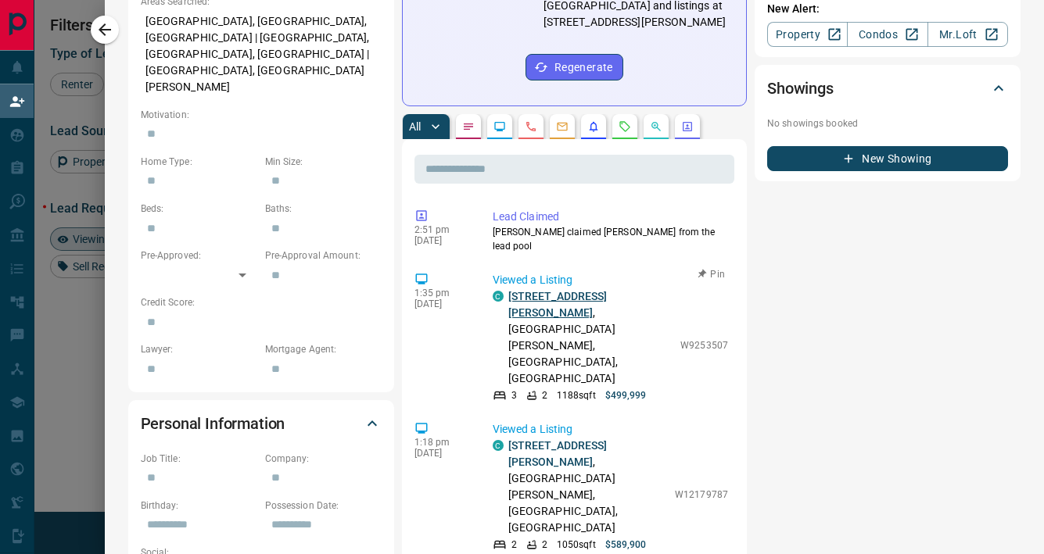
click at [554, 290] on link "[STREET_ADDRESS][PERSON_NAME]" at bounding box center [557, 304] width 99 height 29
click at [518, 439] on link "[STREET_ADDRESS][PERSON_NAME]" at bounding box center [557, 453] width 99 height 29
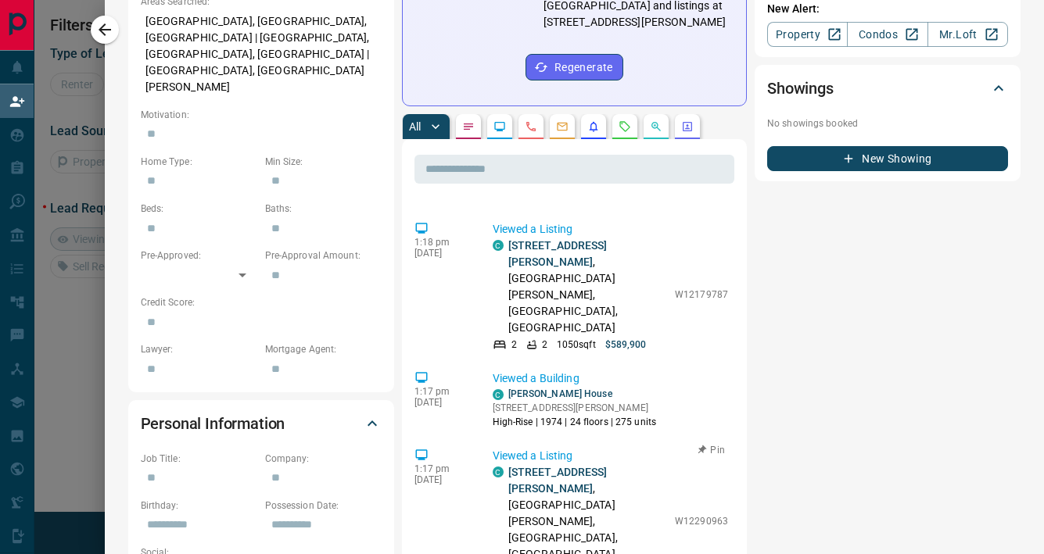
scroll to position [199, 0]
